Goal: Information Seeking & Learning: Learn about a topic

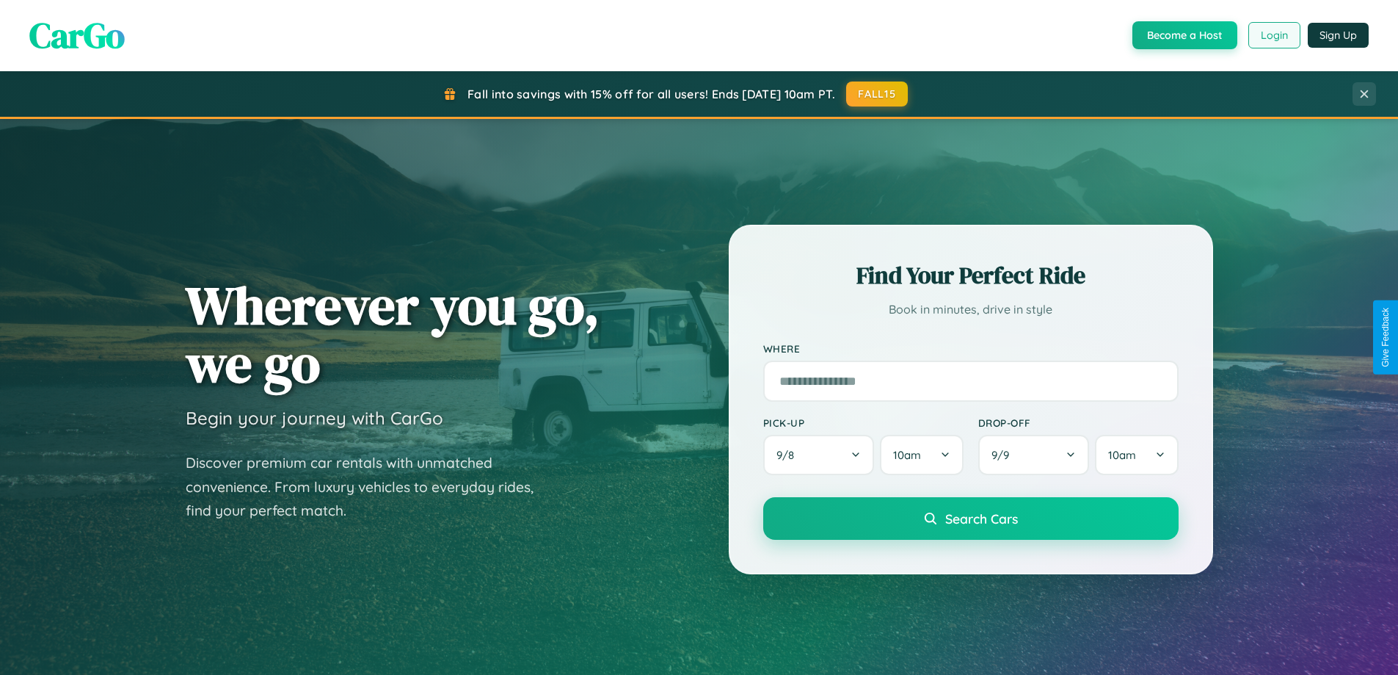
click at [1274, 35] on button "Login" at bounding box center [1275, 35] width 52 height 26
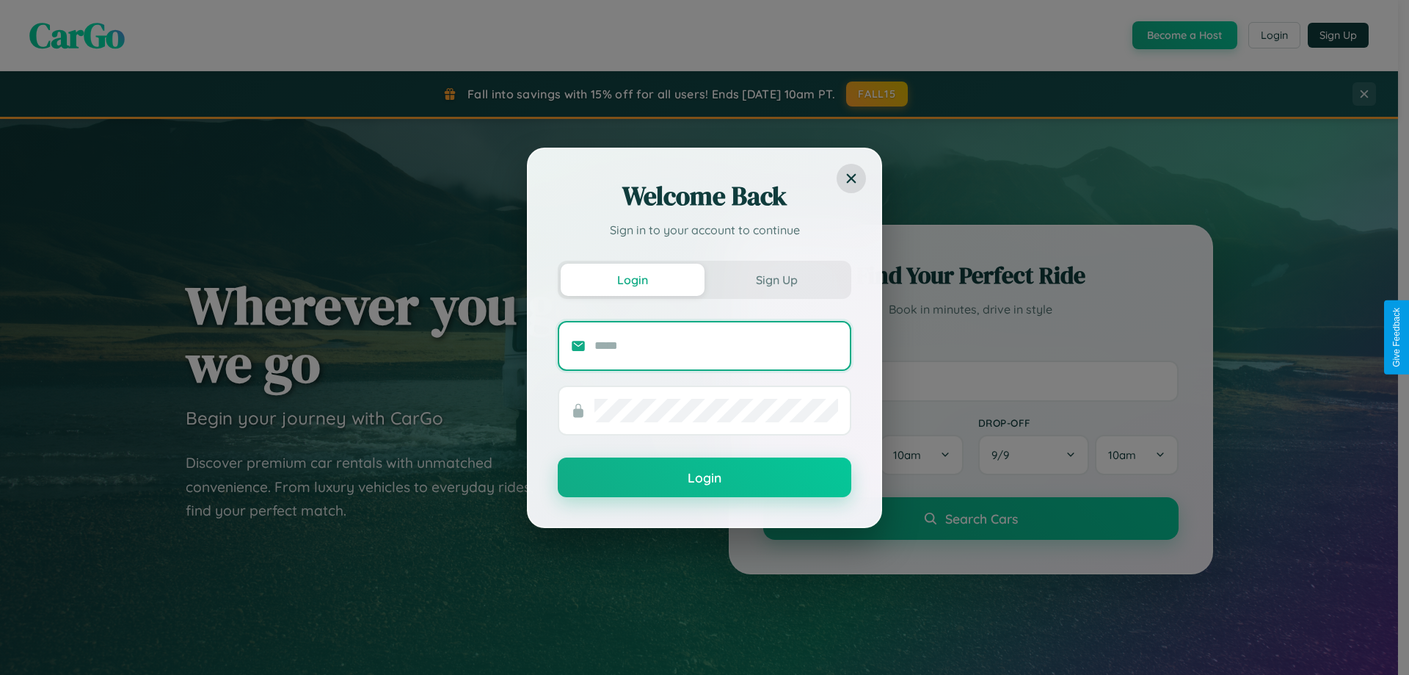
click at [716, 345] on input "text" at bounding box center [717, 345] width 244 height 23
type input "**********"
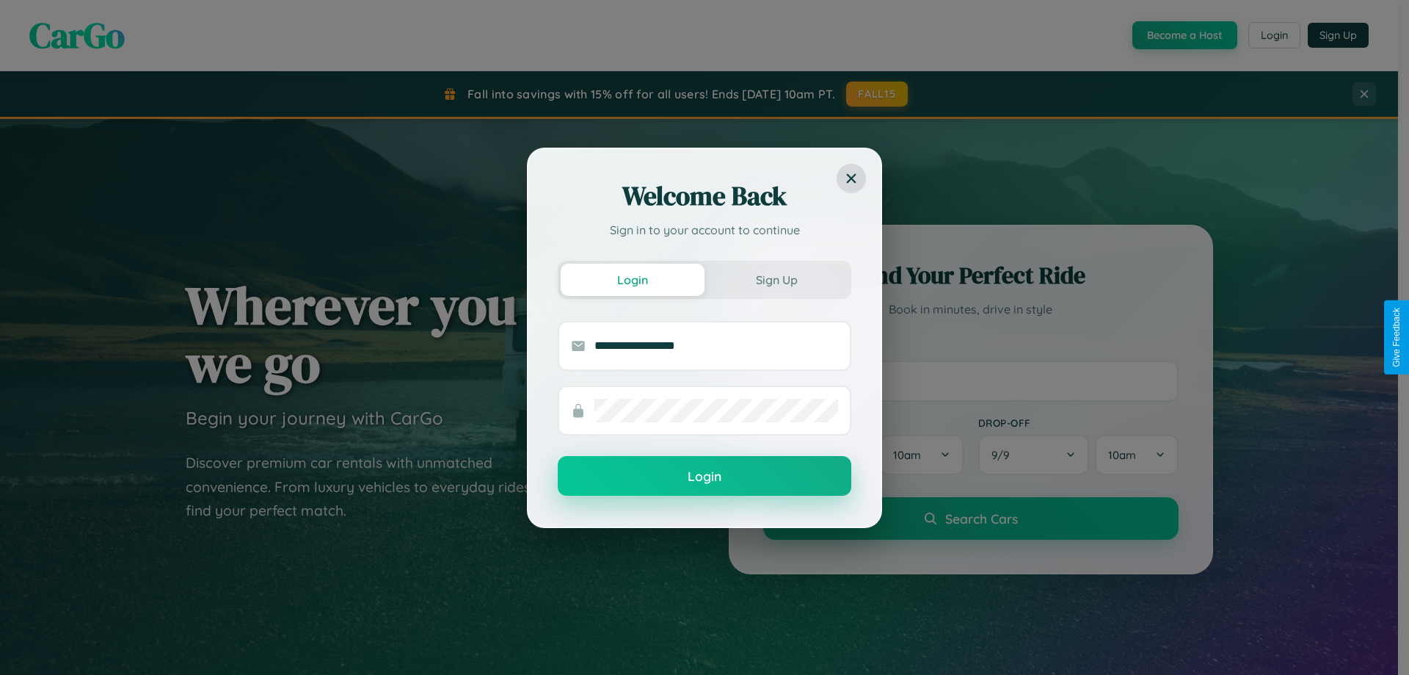
click at [705, 476] on button "Login" at bounding box center [705, 476] width 294 height 40
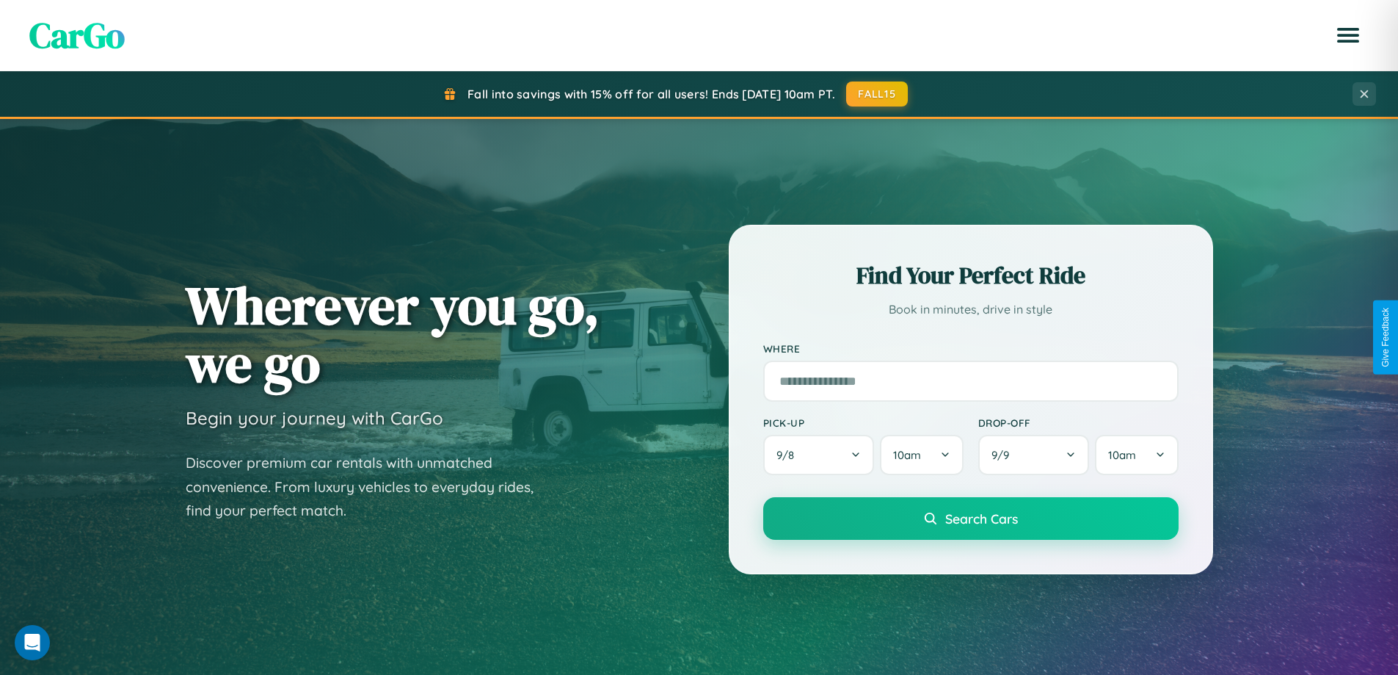
scroll to position [2825, 0]
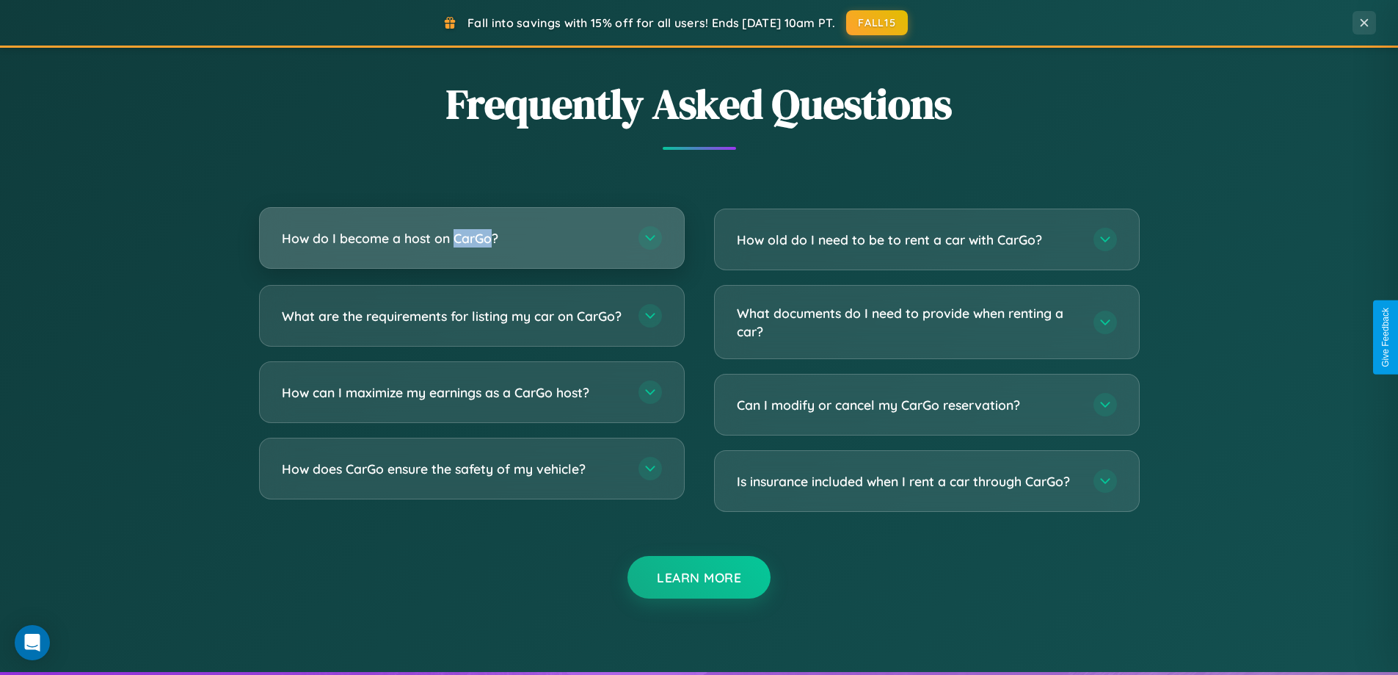
click at [471, 239] on h3 "How do I become a host on CarGo?" at bounding box center [453, 238] width 342 height 18
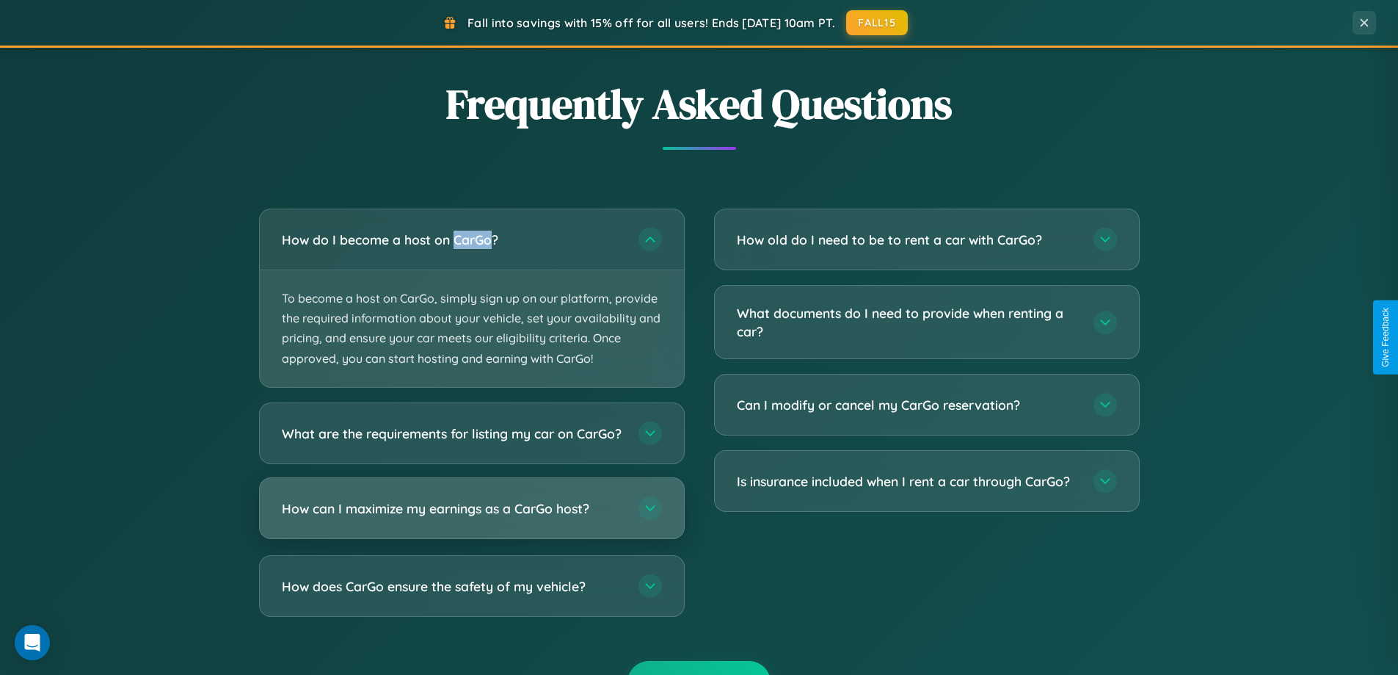
click at [471, 517] on h3 "How can I maximize my earnings as a CarGo host?" at bounding box center [453, 507] width 342 height 18
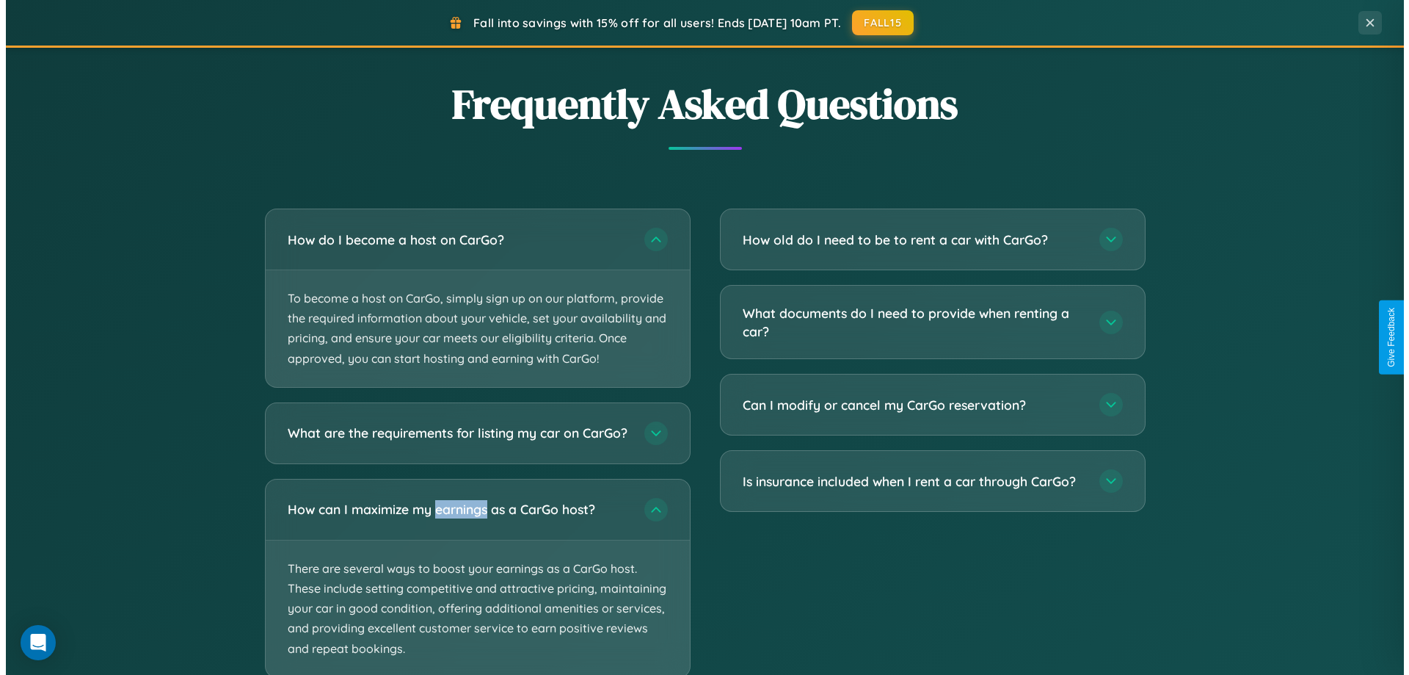
scroll to position [0, 0]
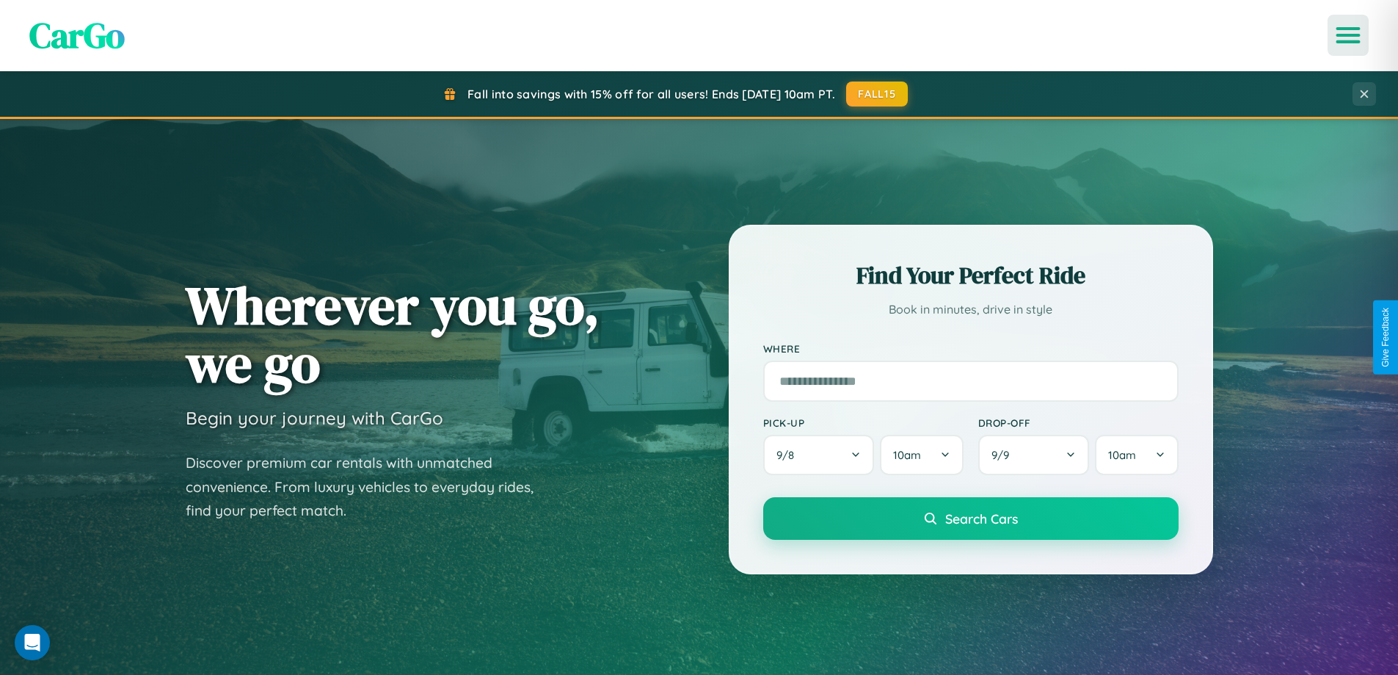
click at [1348, 35] on icon "Open menu" at bounding box center [1348, 35] width 21 height 13
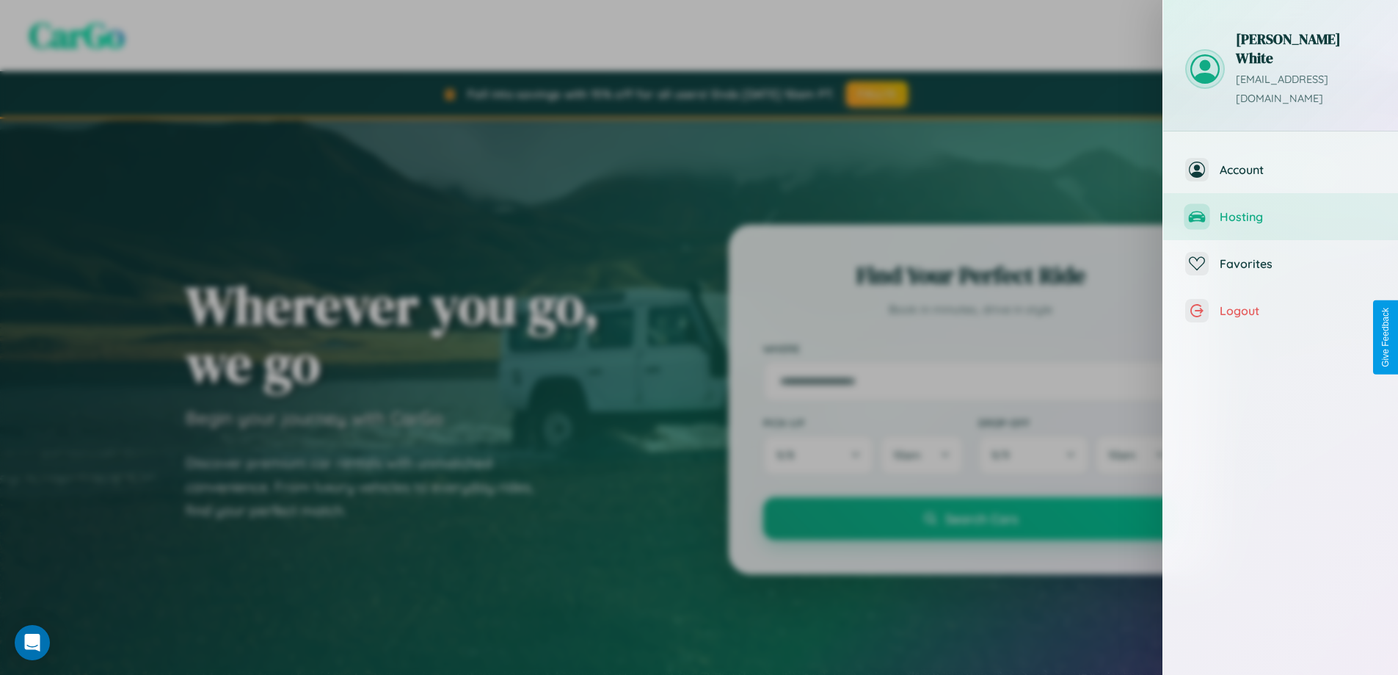
click at [1281, 209] on span "Hosting" at bounding box center [1298, 216] width 156 height 15
